Goal: Check status: Check status

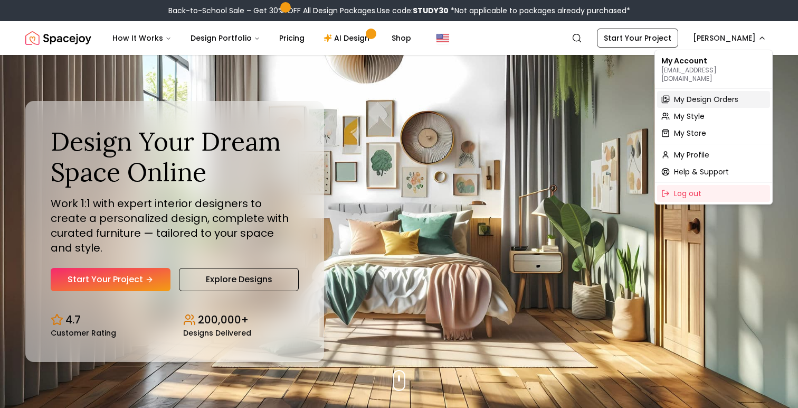
click at [719, 94] on span "My Design Orders" at bounding box center [706, 99] width 64 height 11
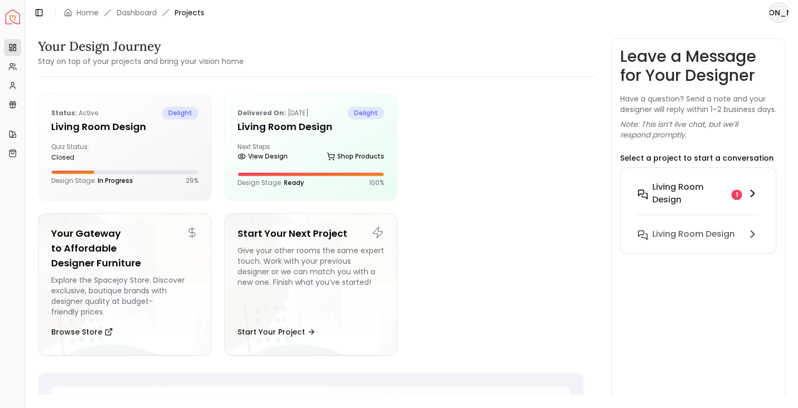
click at [703, 205] on h6 "Living Room design" at bounding box center [690, 193] width 75 height 25
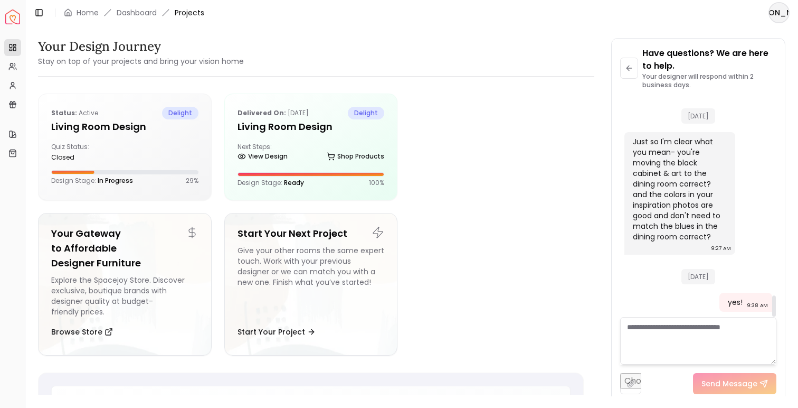
scroll to position [2051, 0]
click at [634, 73] on button at bounding box center [629, 68] width 18 height 21
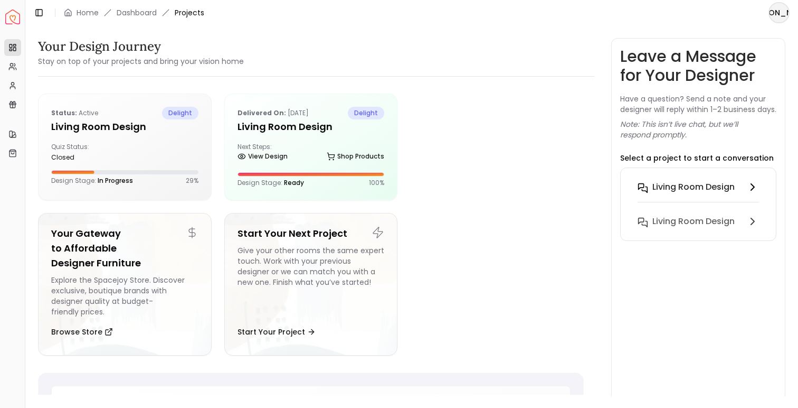
click at [702, 188] on button "Living Room design" at bounding box center [698, 193] width 138 height 34
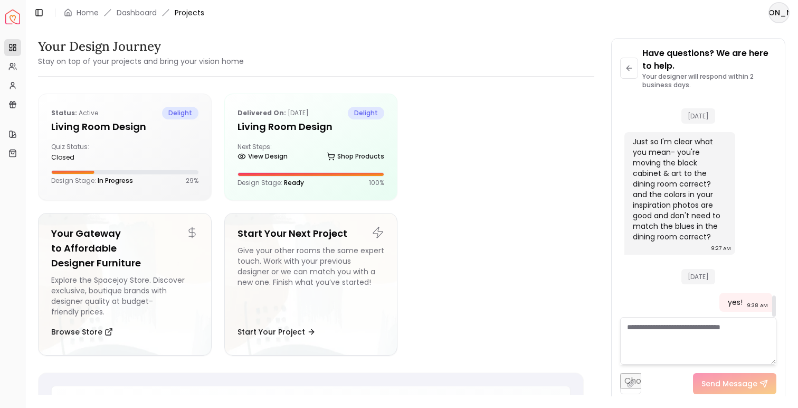
click at [674, 338] on textarea at bounding box center [698, 341] width 156 height 48
click at [307, 136] on div "Delivered on: [DATE] delight Living Room Design Next Steps: View Design Shop Pr…" at bounding box center [311, 147] width 173 height 106
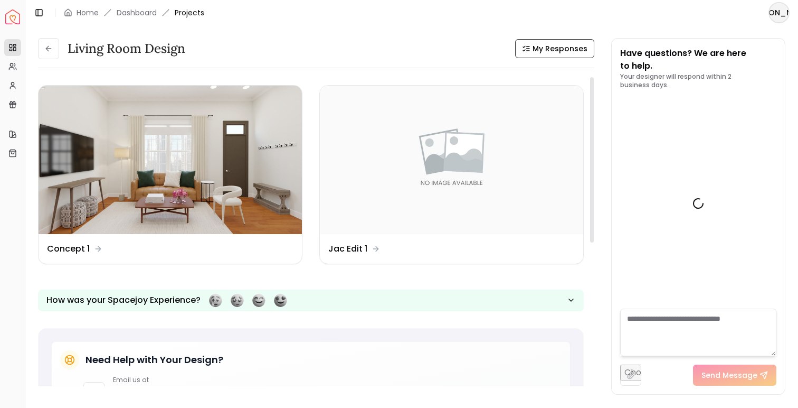
scroll to position [2279, 0]
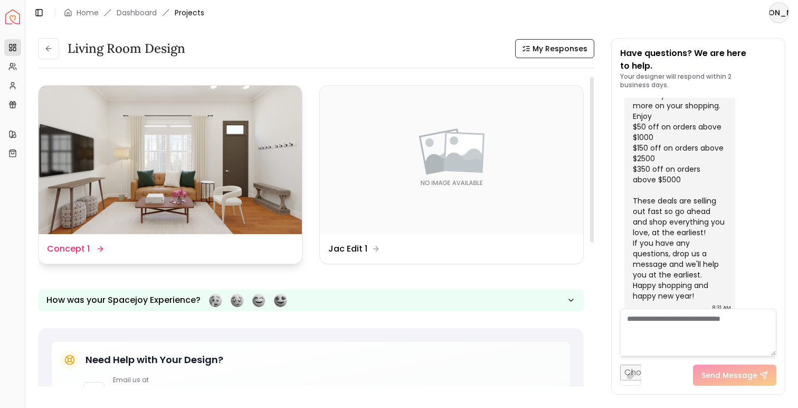
click at [226, 180] on img at bounding box center [170, 160] width 263 height 148
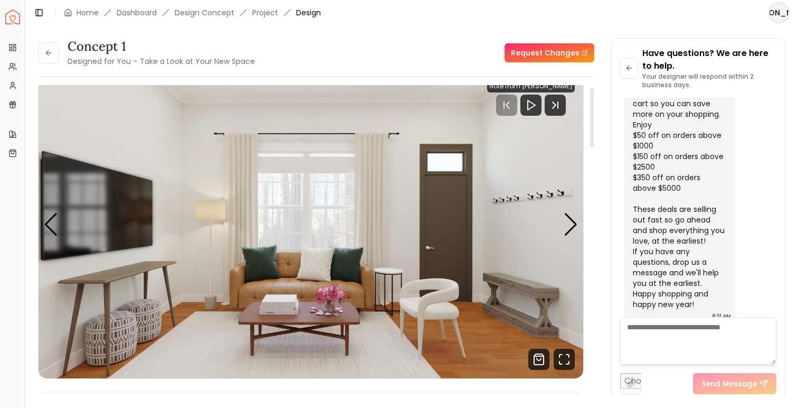
scroll to position [15, 0]
click at [572, 226] on div "Next slide" at bounding box center [571, 223] width 14 height 23
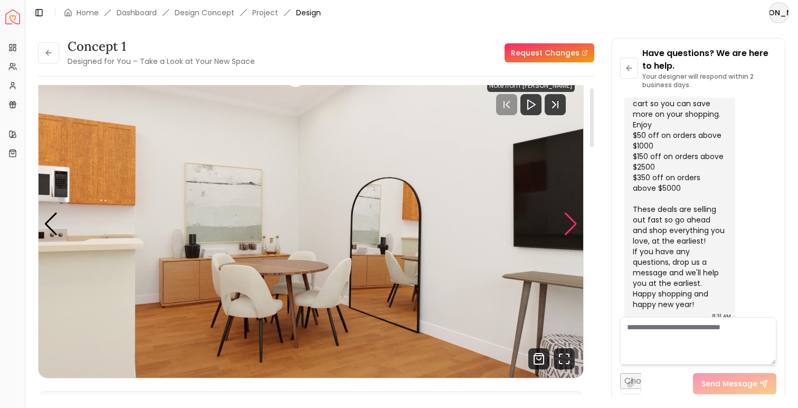
click at [572, 226] on div "Next slide" at bounding box center [571, 223] width 14 height 23
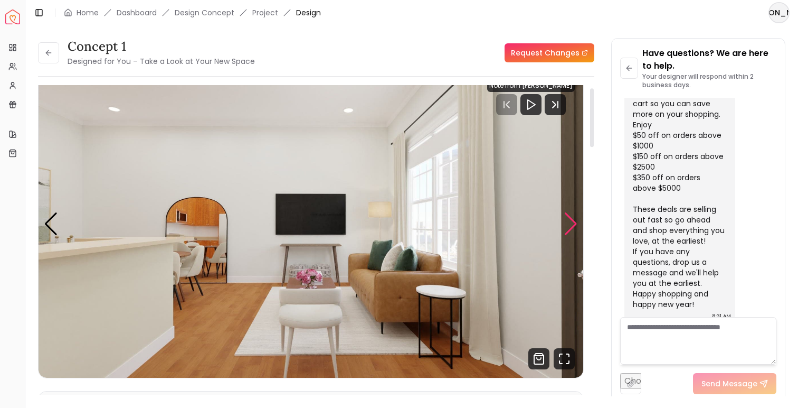
click at [572, 226] on div "Next slide" at bounding box center [571, 223] width 14 height 23
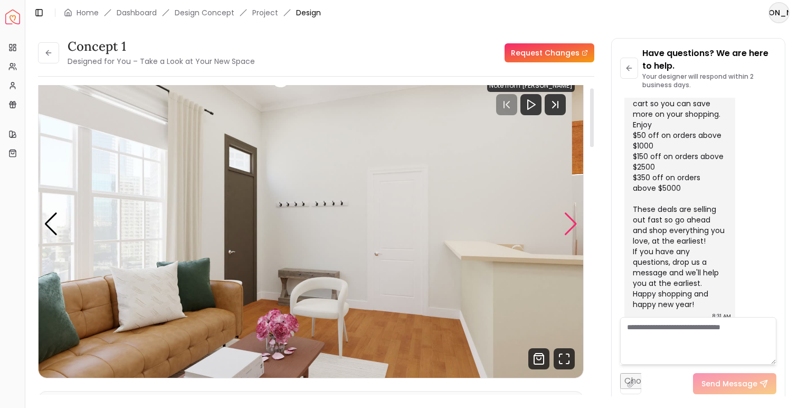
click at [572, 226] on div "Next slide" at bounding box center [571, 223] width 14 height 23
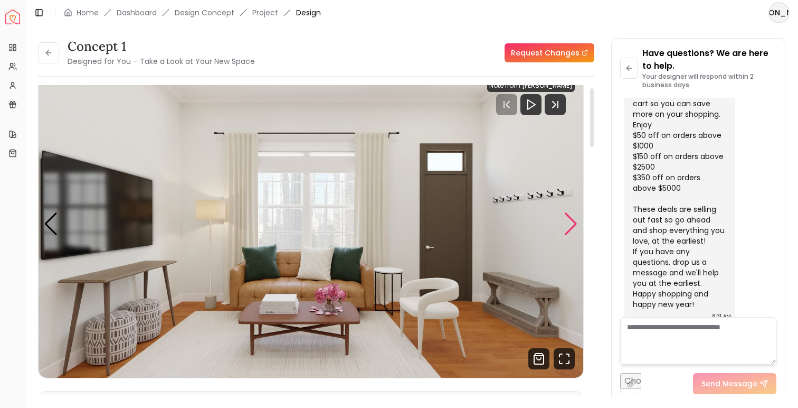
click at [568, 228] on div "Next slide" at bounding box center [571, 223] width 14 height 23
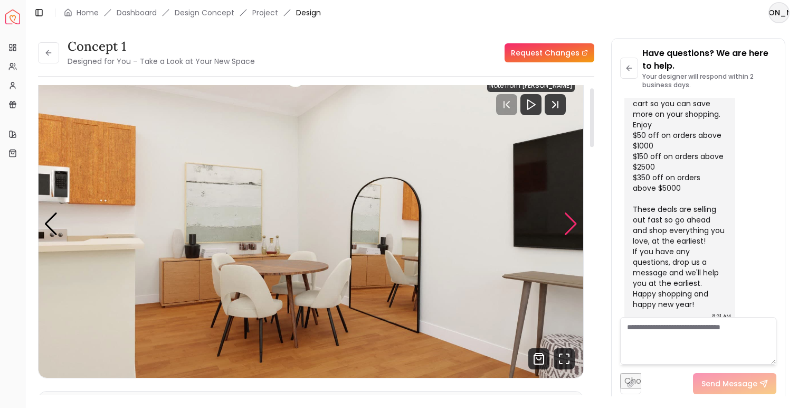
click at [570, 225] on div "Next slide" at bounding box center [571, 223] width 14 height 23
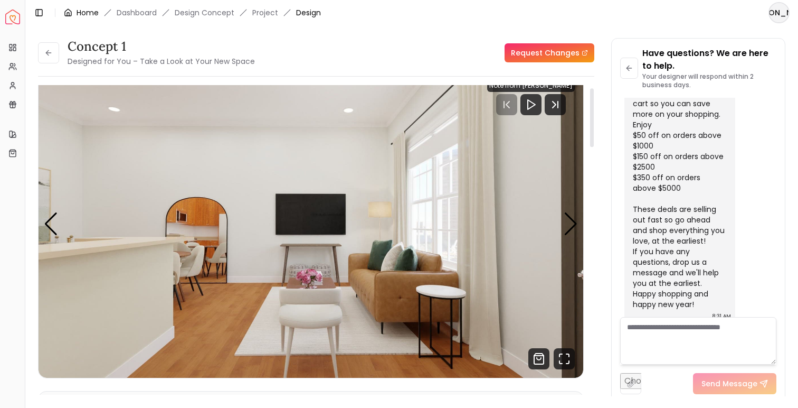
click at [95, 12] on link "Home" at bounding box center [88, 12] width 22 height 11
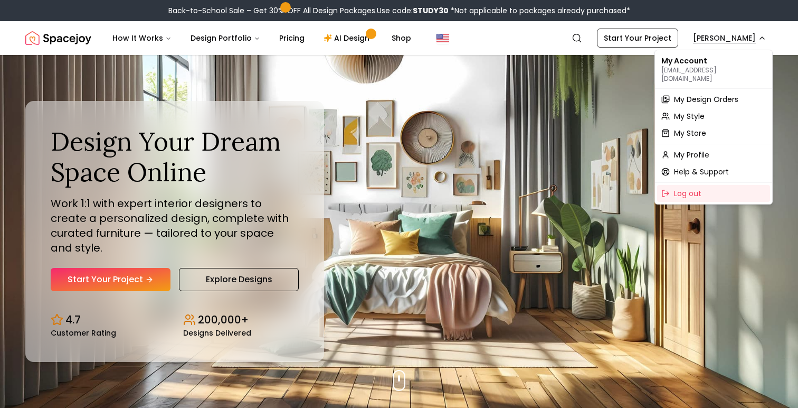
click at [694, 94] on span "My Design Orders" at bounding box center [706, 99] width 64 height 11
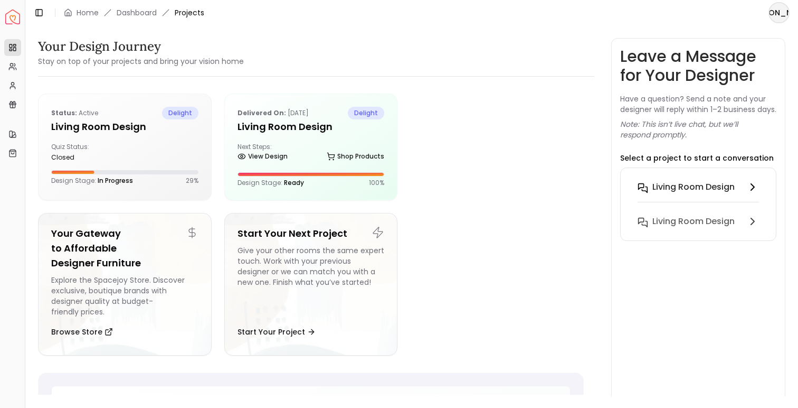
click at [685, 193] on h6 "Living Room design" at bounding box center [694, 187] width 82 height 13
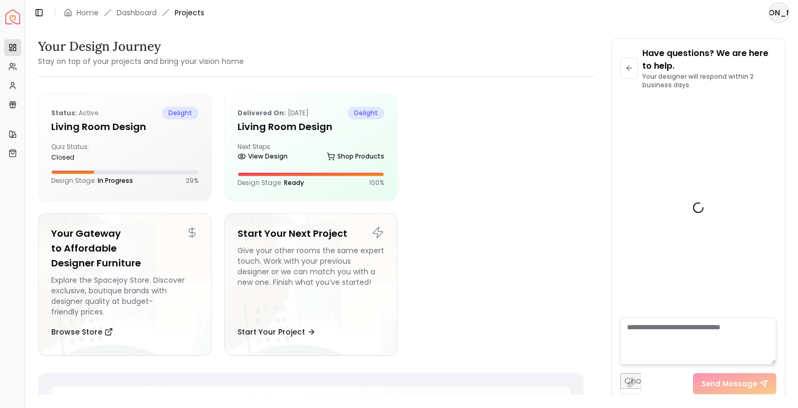
scroll to position [2051, 0]
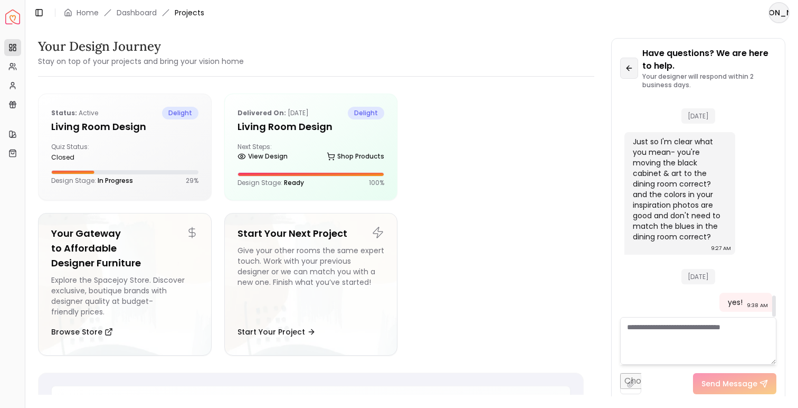
click at [628, 68] on icon at bounding box center [628, 67] width 3 height 5
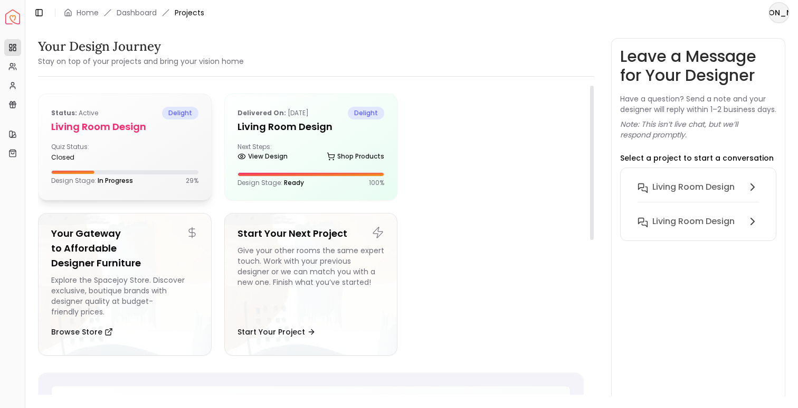
click at [135, 158] on div "Quiz Status: closed" at bounding box center [124, 152] width 147 height 19
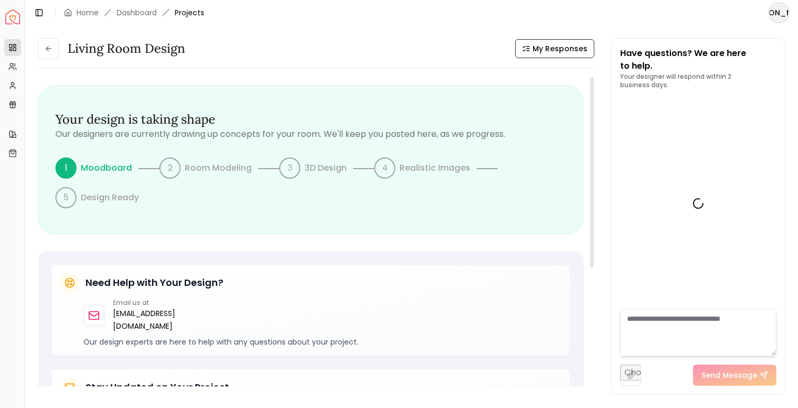
scroll to position [2060, 0]
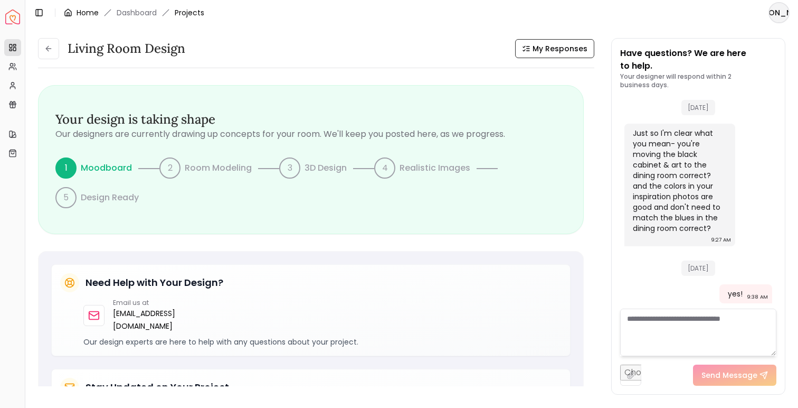
click at [93, 13] on link "Home" at bounding box center [88, 12] width 22 height 11
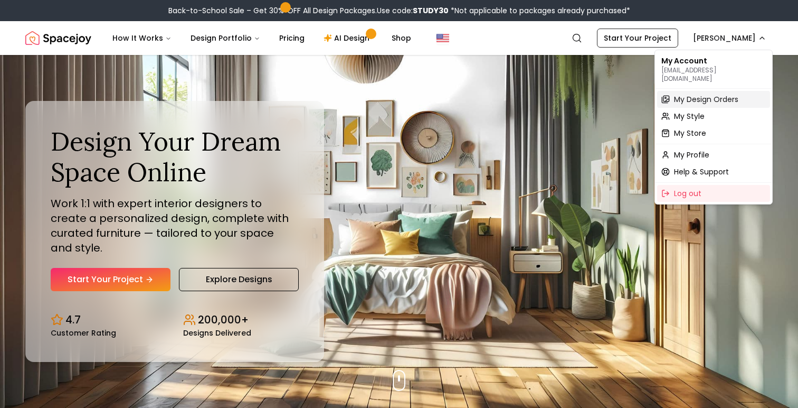
click at [720, 94] on span "My Design Orders" at bounding box center [706, 99] width 64 height 11
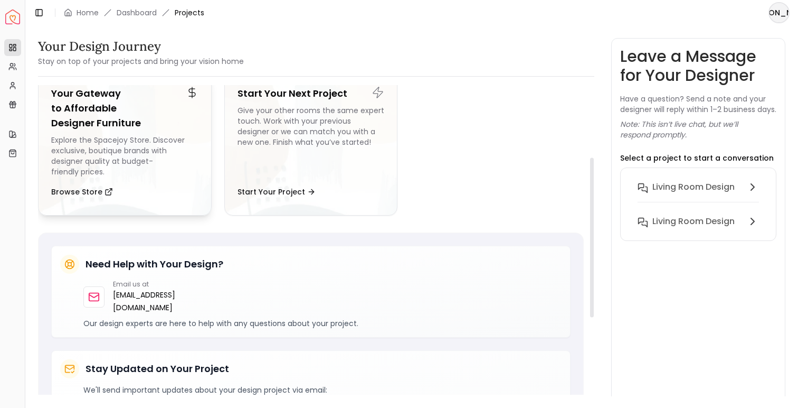
scroll to position [305, 0]
